Goal: Information Seeking & Learning: Learn about a topic

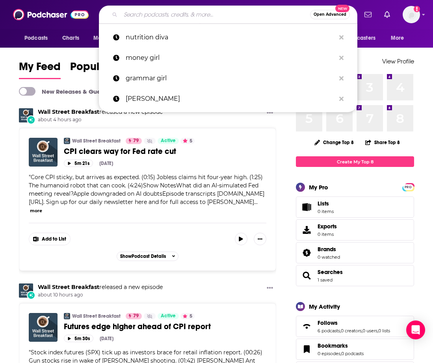
click at [250, 8] on input "Search podcasts, credits, & more..." at bounding box center [216, 14] width 190 height 13
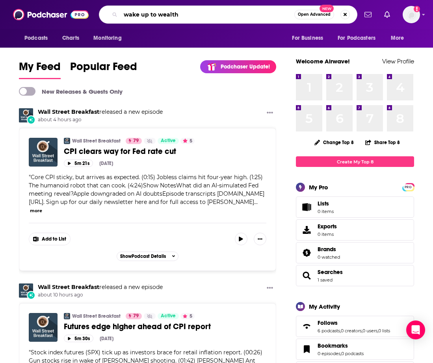
type input "wake up to wealth"
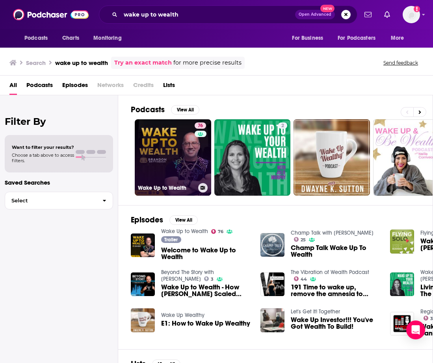
click at [174, 160] on link "76 Wake Up to Wealth" at bounding box center [173, 157] width 76 height 76
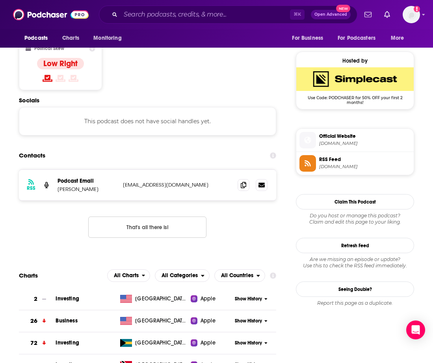
scroll to position [625, 1]
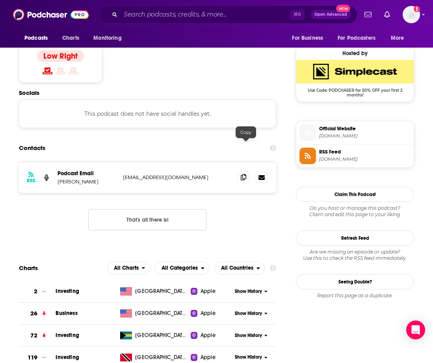
click at [248, 171] on span at bounding box center [244, 177] width 12 height 12
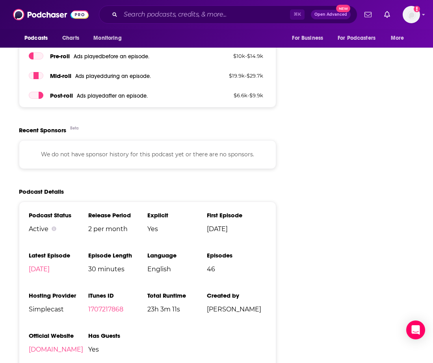
scroll to position [1023, 1]
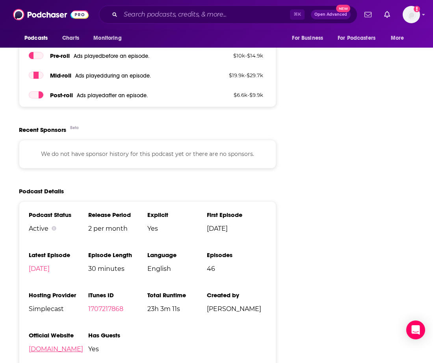
click at [83, 346] on link "wakeuptowealthpodcast.com" at bounding box center [56, 349] width 54 height 7
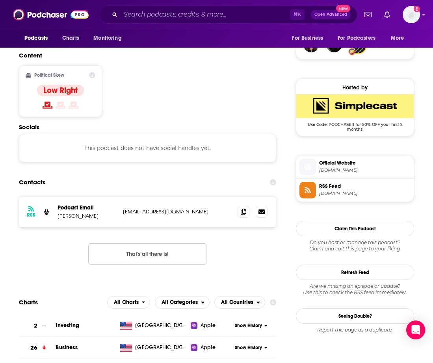
scroll to position [556, 1]
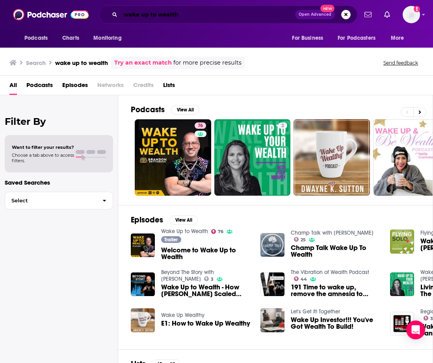
click at [181, 11] on input "wake up to wealth" at bounding box center [208, 14] width 175 height 13
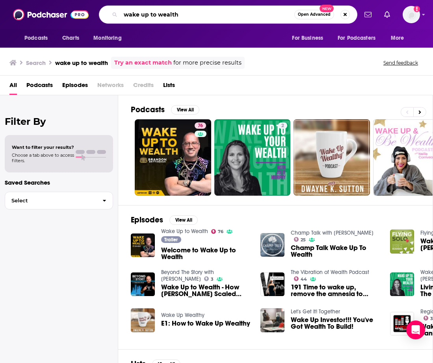
drag, startPoint x: 181, startPoint y: 11, endPoint x: 108, endPoint y: -3, distance: 75.1
click at [108, 0] on html "Podcasts Charts Monitoring wake up to wealth Open Advanced New For Business For…" at bounding box center [216, 181] width 433 height 363
type input "how I invest"
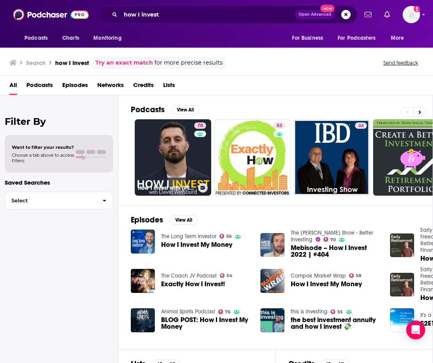
click at [166, 160] on link "70 How I Invest with David Weisburd" at bounding box center [173, 157] width 76 height 76
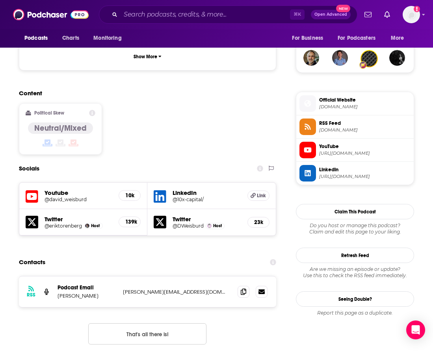
scroll to position [579, 0]
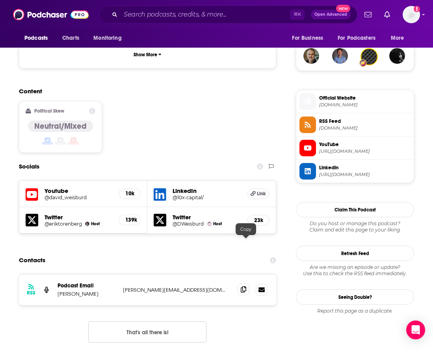
click at [249, 284] on span at bounding box center [244, 290] width 12 height 12
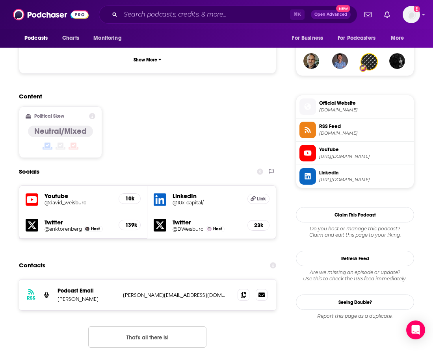
scroll to position [540, 0]
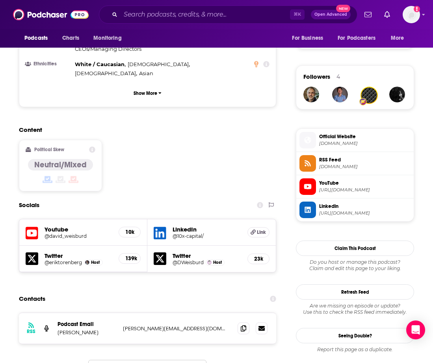
click at [354, 141] on span "howiinvestpodcast.com" at bounding box center [364, 144] width 91 height 6
click at [157, 19] on input "Search podcasts, credits, & more..." at bounding box center [206, 14] width 170 height 13
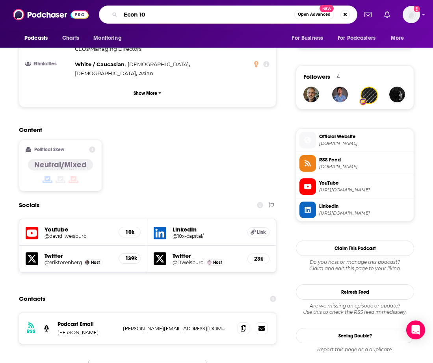
type input "Econ 102"
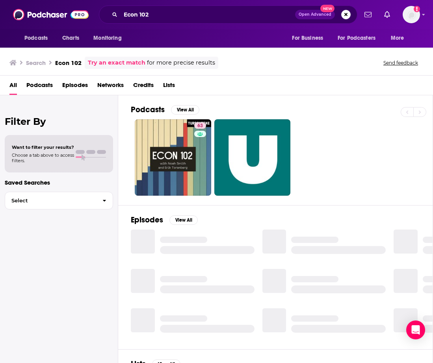
click at [171, 145] on link "63" at bounding box center [173, 157] width 76 height 76
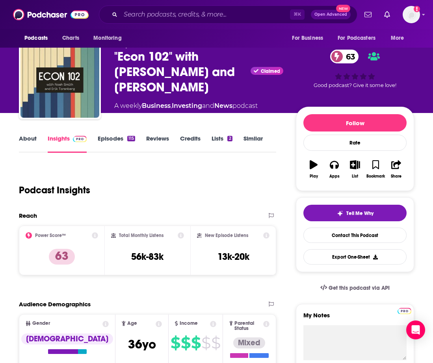
scroll to position [16, 0]
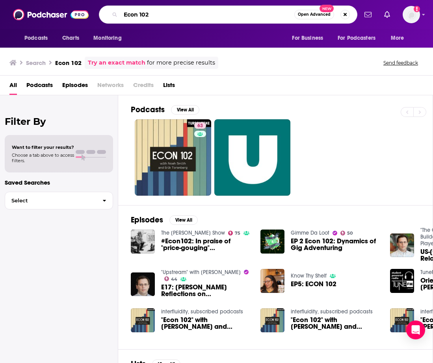
drag, startPoint x: 186, startPoint y: 14, endPoint x: 140, endPoint y: 1, distance: 48.7
click at [140, 1] on div "Podcasts Charts Monitoring Econ 102 Open Advanced New For Business For Podcaste…" at bounding box center [216, 14] width 433 height 29
type input "whatifalthist"
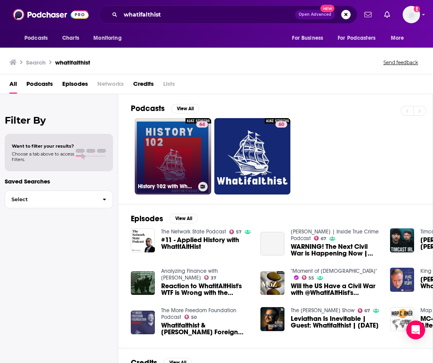
click at [169, 151] on link "64 History 102 with WhatifAltHist's Rudyard Lynch and Austin Padgett" at bounding box center [173, 156] width 76 height 76
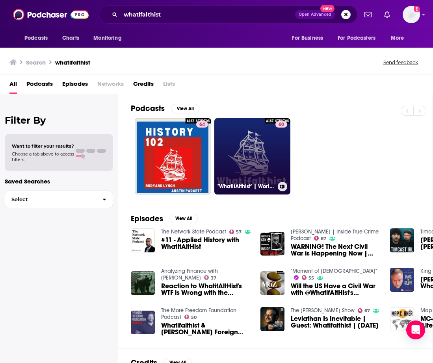
click at [269, 149] on link "60 "WhatifAlthist" | World History, Philosophy, Culture" at bounding box center [252, 156] width 76 height 76
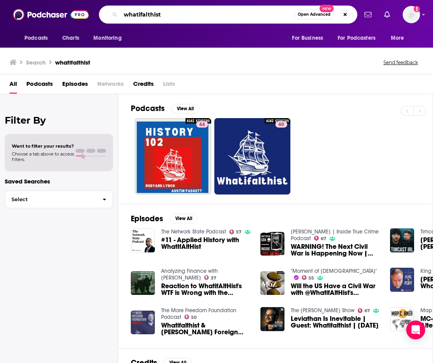
drag, startPoint x: 192, startPoint y: 15, endPoint x: 108, endPoint y: -14, distance: 89.3
click at [108, 0] on html "Podcasts Charts Monitoring whatifalthist Open Advanced New For Business For Pod…" at bounding box center [216, 181] width 433 height 363
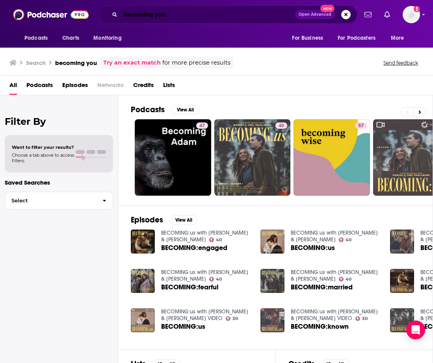
click at [170, 19] on input "becoming you" at bounding box center [208, 14] width 175 height 13
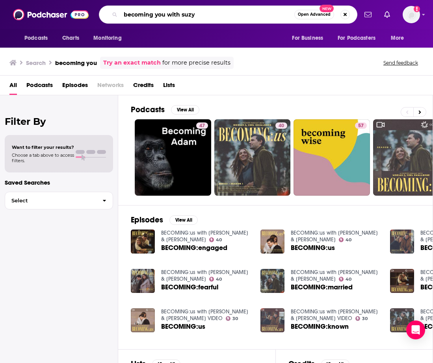
type input "becoming you with suzy"
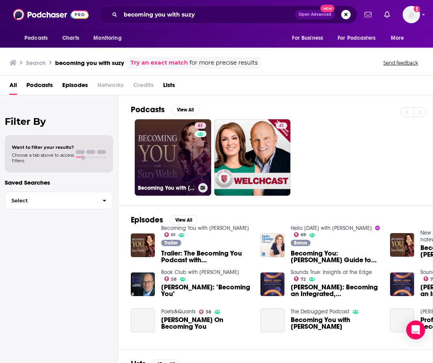
click at [182, 154] on link "61 Becoming You with Suzy Welch" at bounding box center [173, 157] width 76 height 76
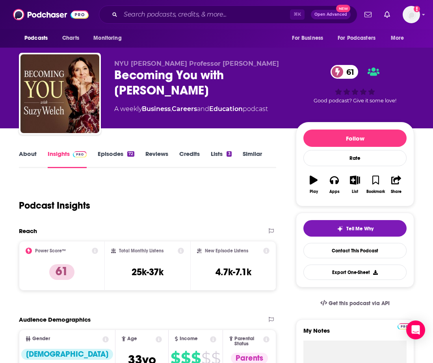
click at [158, 205] on div "Podcast Insights" at bounding box center [144, 201] width 251 height 40
click at [98, 204] on div "Podcast Insights" at bounding box center [144, 201] width 251 height 40
drag, startPoint x: 89, startPoint y: 207, endPoint x: 20, endPoint y: 203, distance: 69.5
click at [20, 203] on h1 "Podcast Insights" at bounding box center [54, 206] width 71 height 12
click at [145, 194] on div "Podcast Insights" at bounding box center [144, 201] width 251 height 40
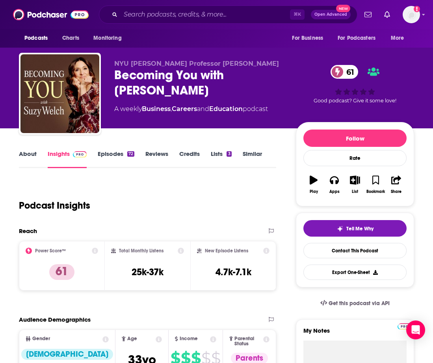
click at [117, 202] on div "Podcast Insights" at bounding box center [144, 201] width 251 height 40
click at [89, 205] on h1 "Podcast Insights" at bounding box center [54, 206] width 71 height 12
